Goal: Information Seeking & Learning: Find specific fact

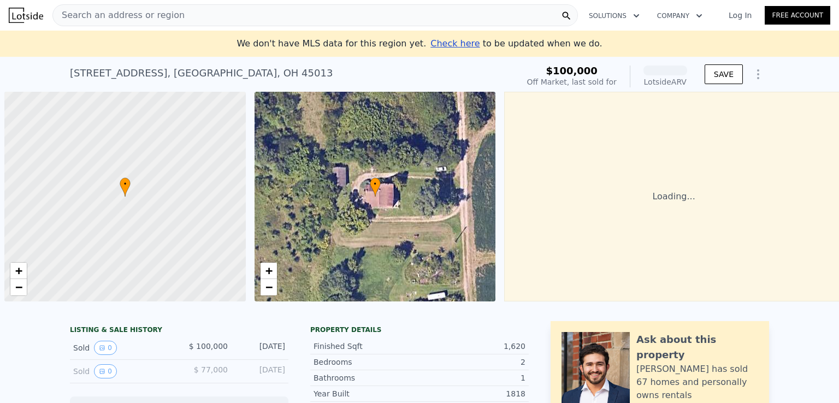
scroll to position [0, 4]
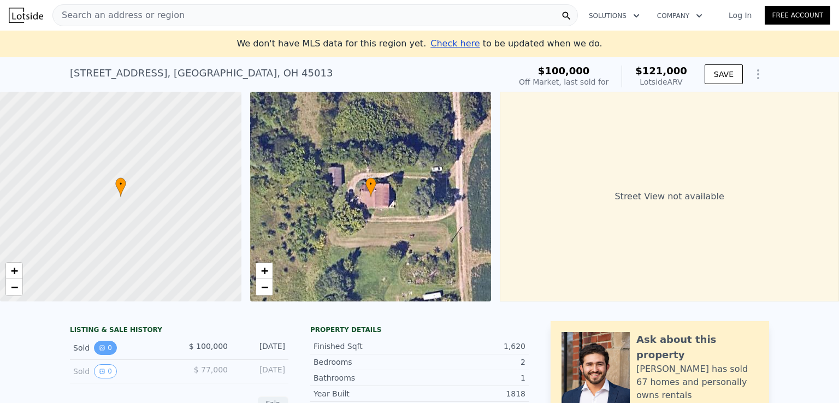
click at [103, 355] on button "0" at bounding box center [105, 348] width 23 height 14
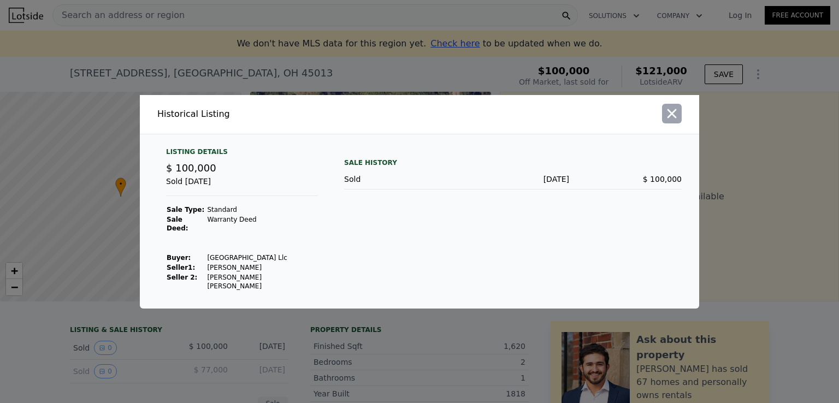
click at [672, 121] on icon "button" at bounding box center [671, 113] width 15 height 15
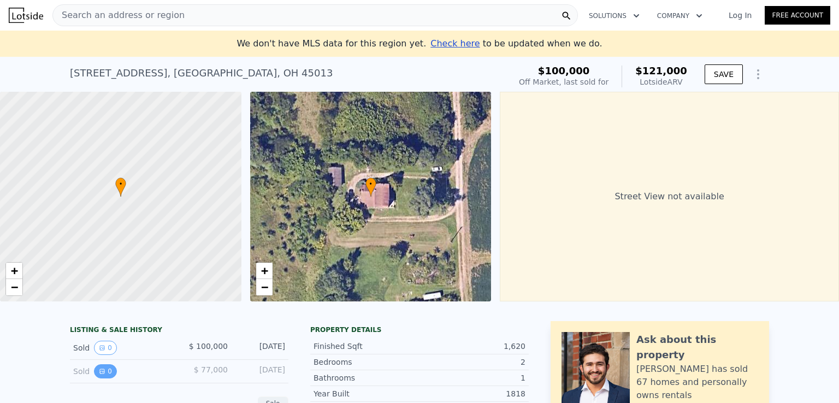
click at [94, 379] on button "0" at bounding box center [105, 371] width 23 height 14
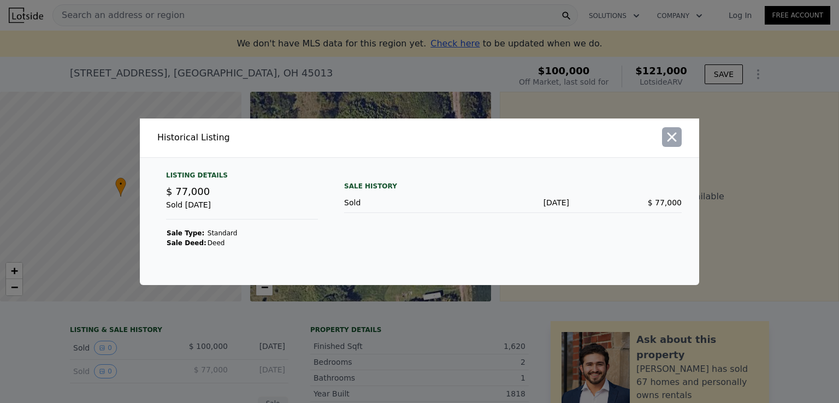
drag, startPoint x: 676, startPoint y: 137, endPoint x: 474, endPoint y: 293, distance: 255.2
click at [676, 138] on icon "button" at bounding box center [671, 136] width 15 height 15
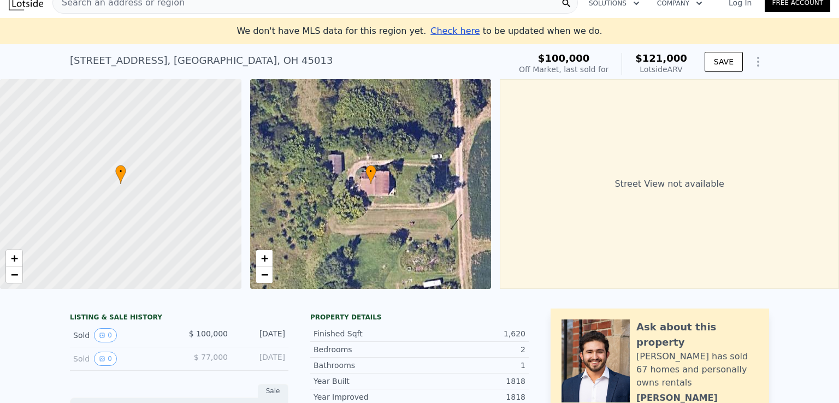
scroll to position [0, 0]
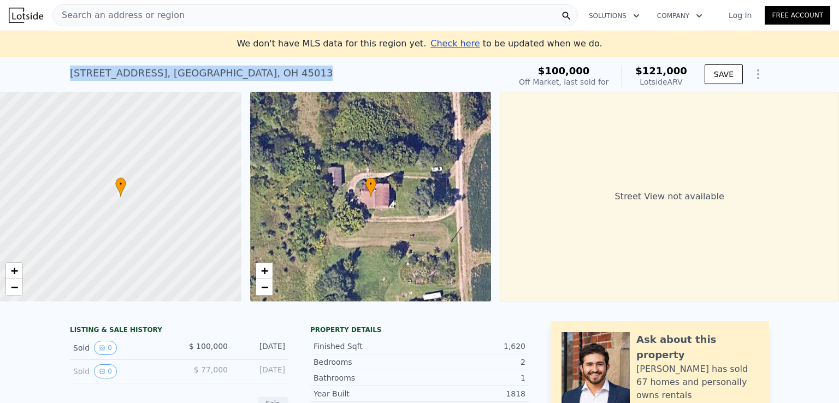
drag, startPoint x: 64, startPoint y: 74, endPoint x: 288, endPoint y: 76, distance: 224.6
click at [288, 76] on div "[STREET_ADDRESS] Sold [DATE] for $100k (~ARV $121k ) $100,000 Off Market, last …" at bounding box center [419, 74] width 839 height 35
copy div "[STREET_ADDRESS]"
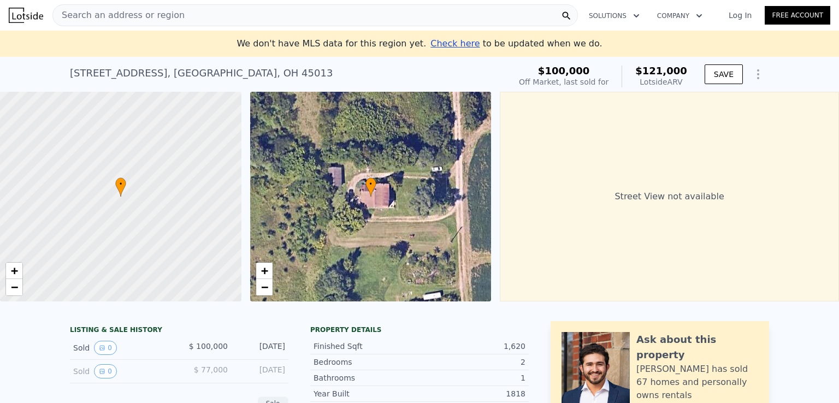
click at [144, 16] on span "Search an address or region" at bounding box center [119, 15] width 132 height 13
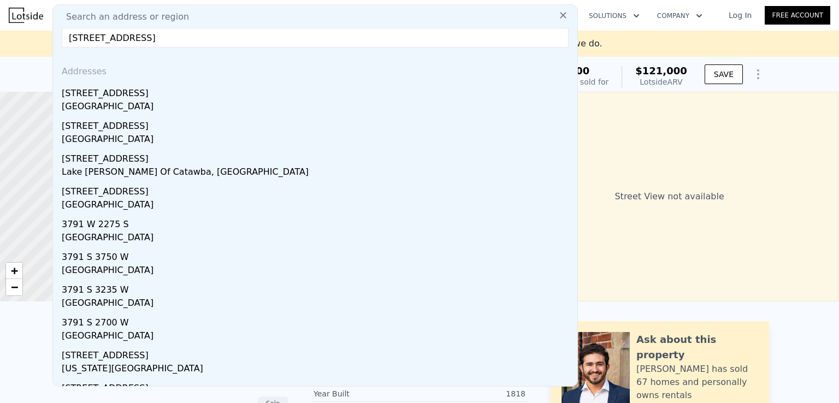
click at [221, 17] on div "Search an address or region" at bounding box center [315, 16] width 516 height 13
click at [202, 42] on input "[STREET_ADDRESS]" at bounding box center [315, 38] width 507 height 20
paste input "[STREET_ADDRESS]"
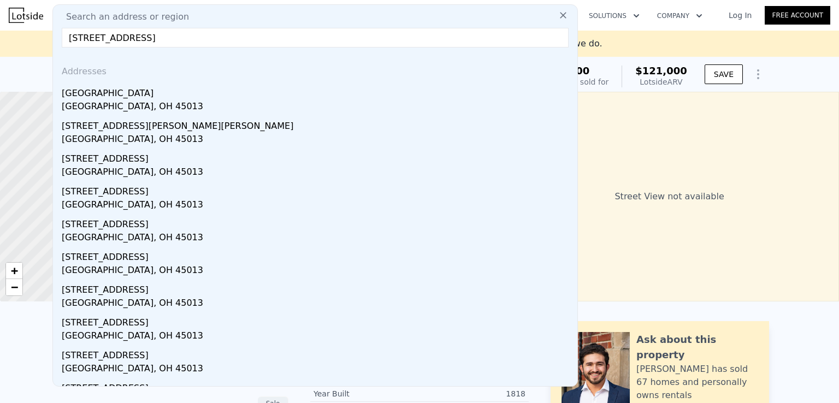
type input "[STREET_ADDRESS]"
click at [422, 14] on div "Search an address or region" at bounding box center [315, 16] width 516 height 13
click at [560, 16] on icon at bounding box center [563, 15] width 7 height 7
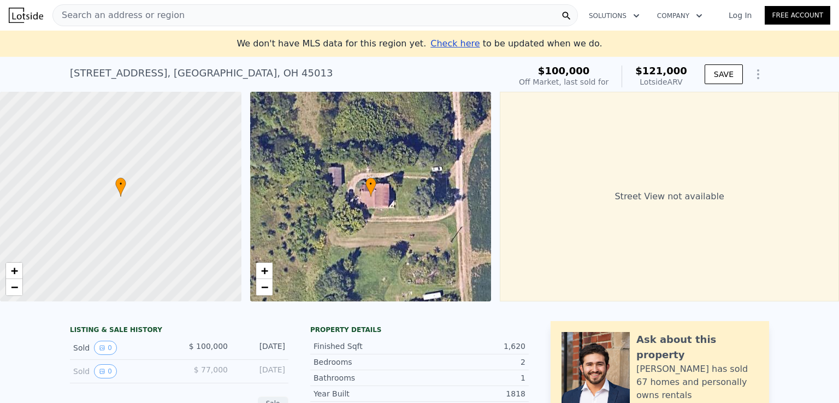
click at [184, 8] on div "Search an address or region" at bounding box center [315, 15] width 526 height 22
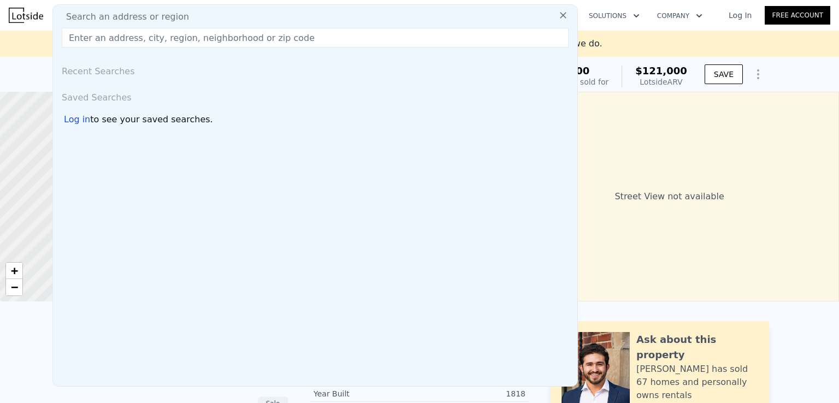
type input "[STREET_ADDRESS]"
